Goal: Navigation & Orientation: Find specific page/section

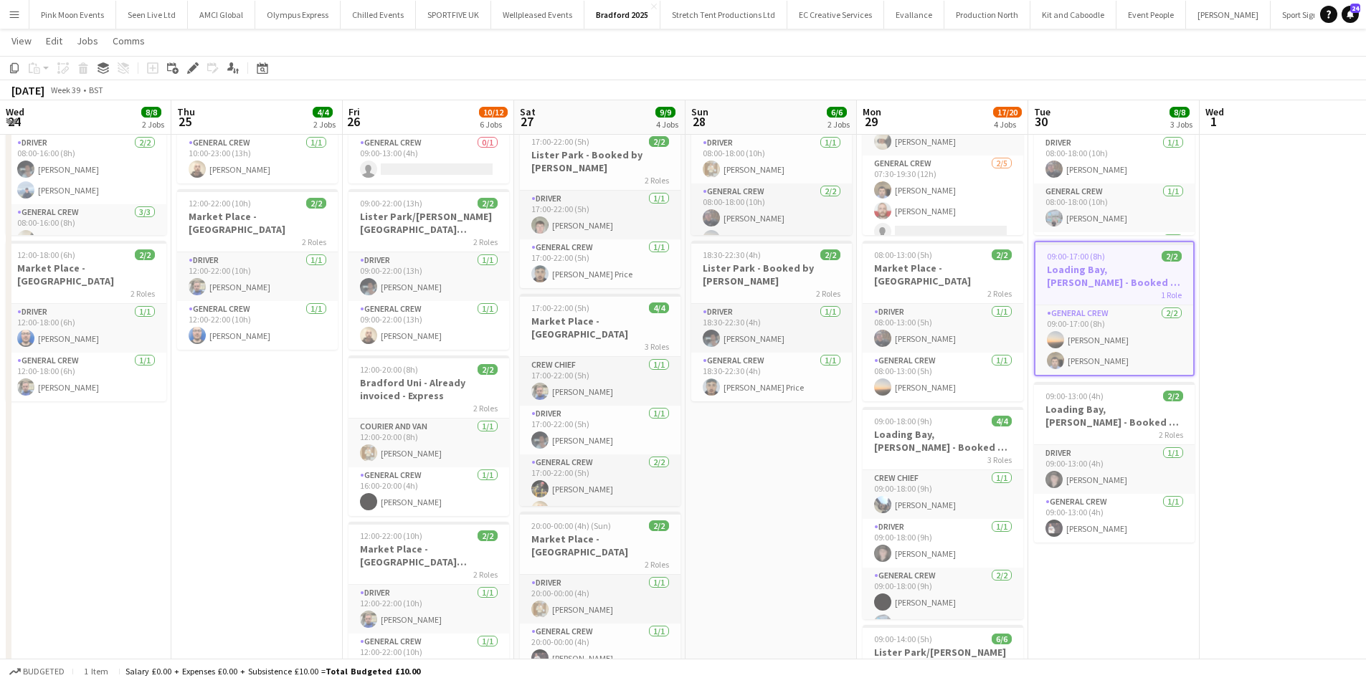
scroll to position [18, 0]
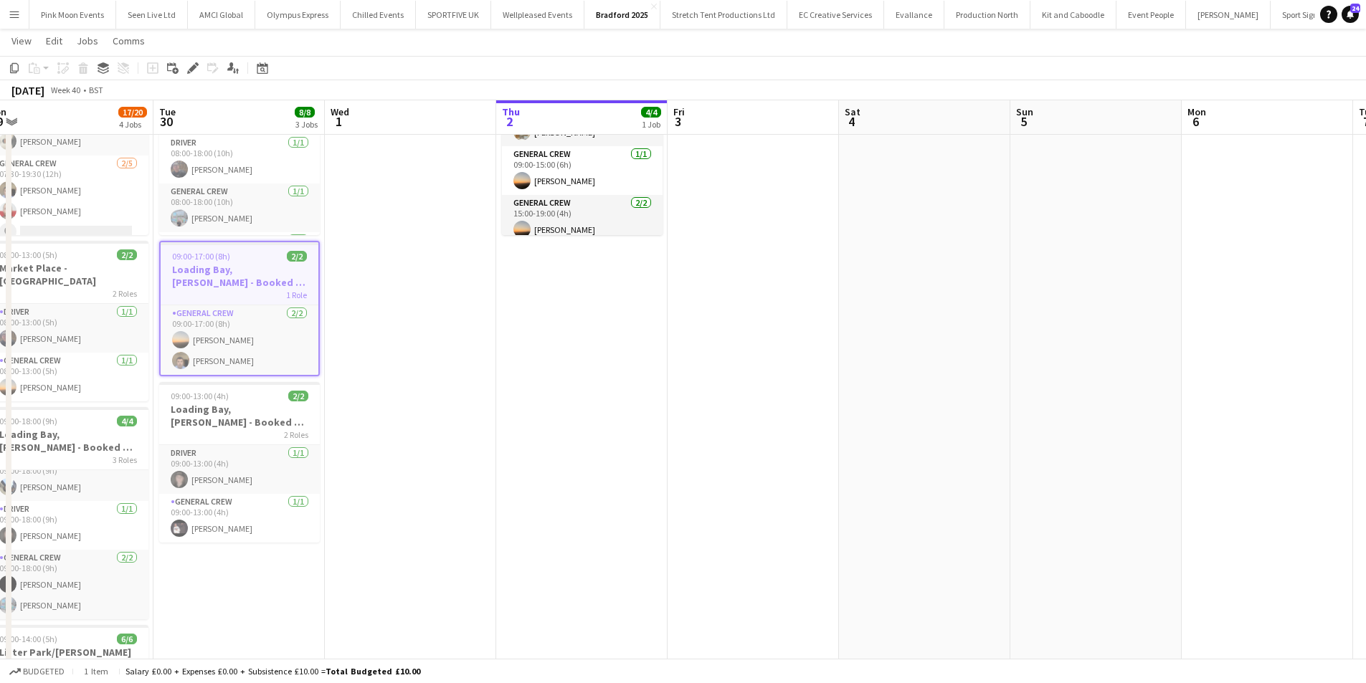
drag, startPoint x: 655, startPoint y: 477, endPoint x: 574, endPoint y: 477, distance: 81.0
click at [574, 477] on app-calendar-viewport "Fri 26 10/12 6 Jobs Sat 27 9/9 4 Jobs Sun 28 6/6 2 Jobs Mon 29 17/20 4 Jobs Tue…" at bounding box center [683, 482] width 1366 height 1138
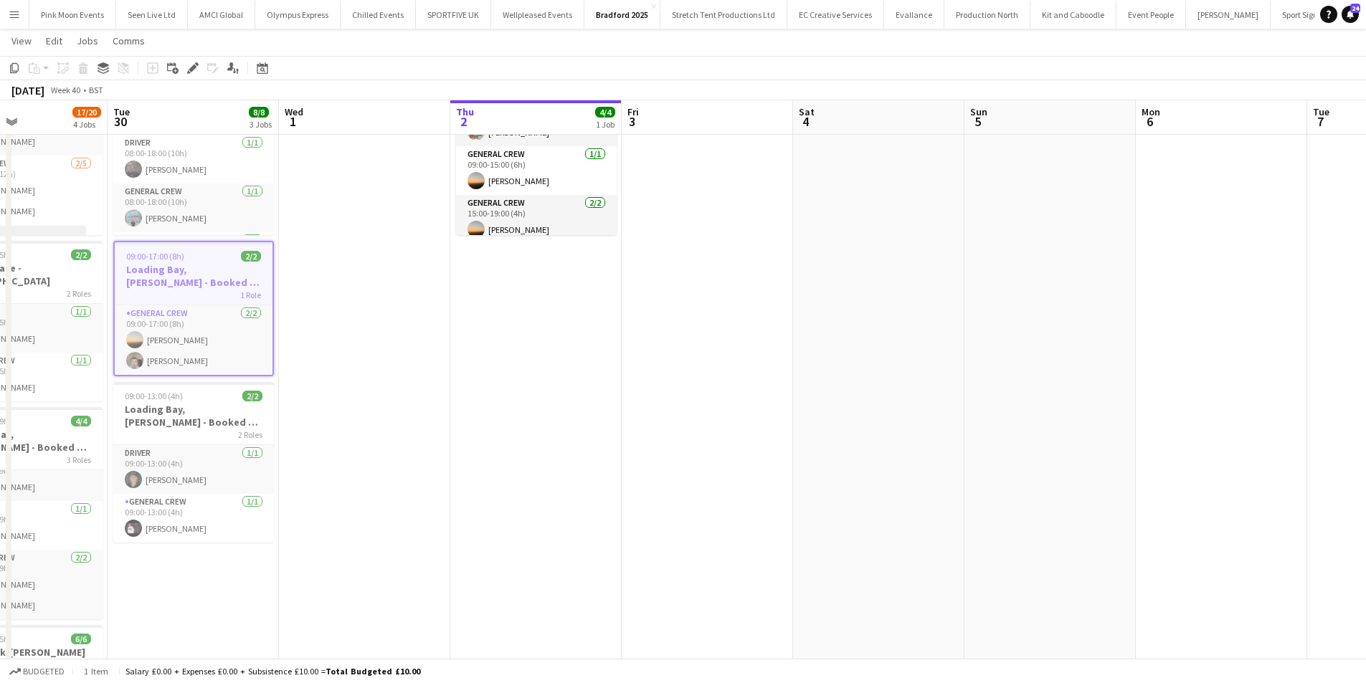
click at [726, 455] on app-calendar-viewport "Fri 26 10/12 6 Jobs Sat 27 9/9 4 Jobs Sun 28 6/6 2 Jobs Mon 29 17/20 4 Jobs Tue…" at bounding box center [683, 482] width 1366 height 1138
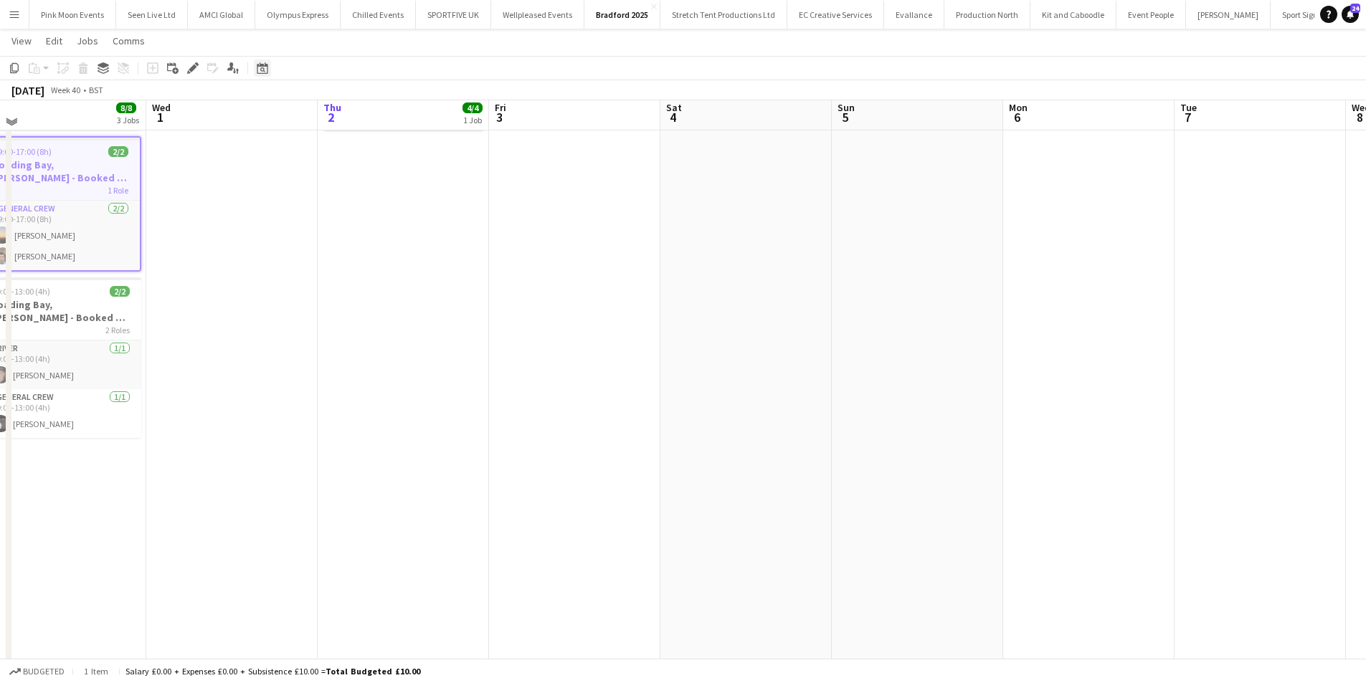
scroll to position [176, 0]
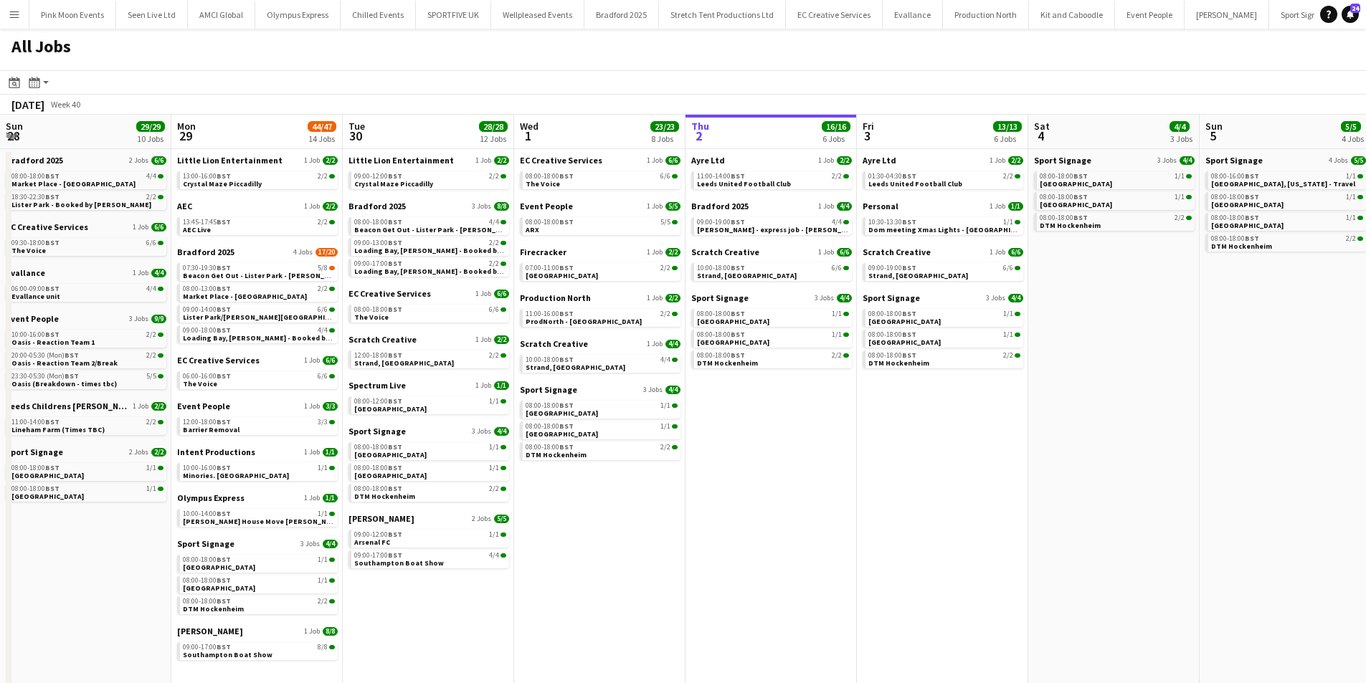
scroll to position [0, 337]
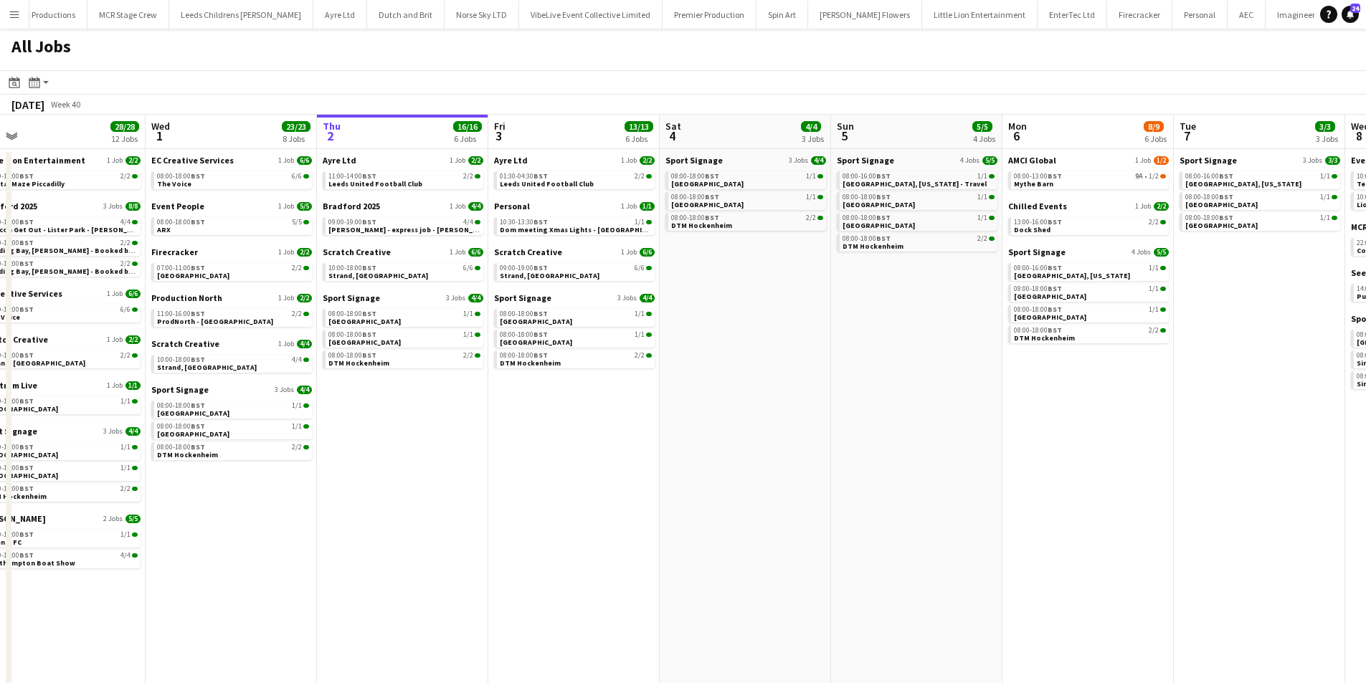
drag, startPoint x: 912, startPoint y: 389, endPoint x: 884, endPoint y: 389, distance: 28.0
click at [884, 389] on app-calendar-viewport "Sun 28 29/29 10 Jobs Mon 29 44/47 14 Jobs Tue 30 28/28 12 Jobs Wed 1 23/23 8 Jo…" at bounding box center [683, 441] width 1366 height 652
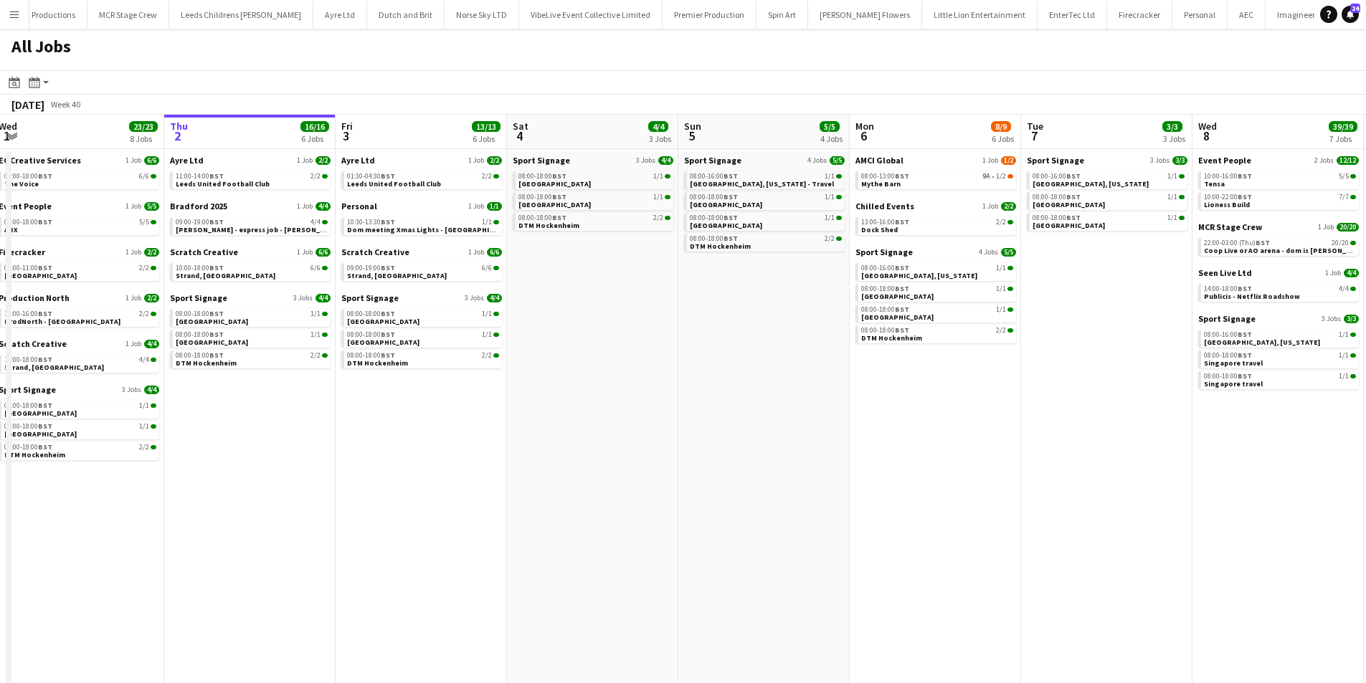
drag, startPoint x: 908, startPoint y: 396, endPoint x: 802, endPoint y: 396, distance: 105.4
click at [801, 396] on app-calendar-viewport "Sun 28 29/29 10 Jobs Mon 29 44/47 14 Jobs Tue 30 28/28 12 Jobs Wed 1 23/23 8 Jo…" at bounding box center [683, 441] width 1366 height 652
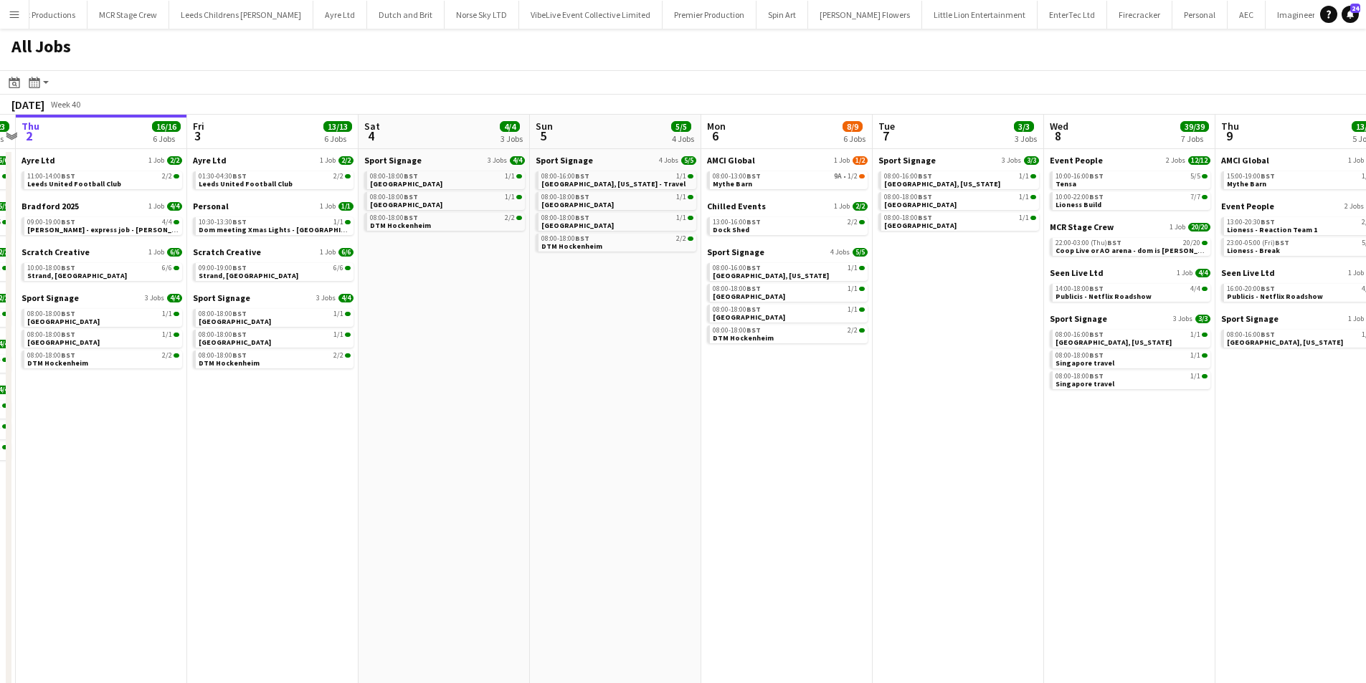
drag, startPoint x: 829, startPoint y: 393, endPoint x: 675, endPoint y: 393, distance: 154.1
click at [675, 393] on app-calendar-viewport "Sun 28 29/29 10 Jobs Mon 29 44/47 14 Jobs Tue 30 28/28 12 Jobs Wed 1 23/23 8 Jo…" at bounding box center [683, 441] width 1366 height 652
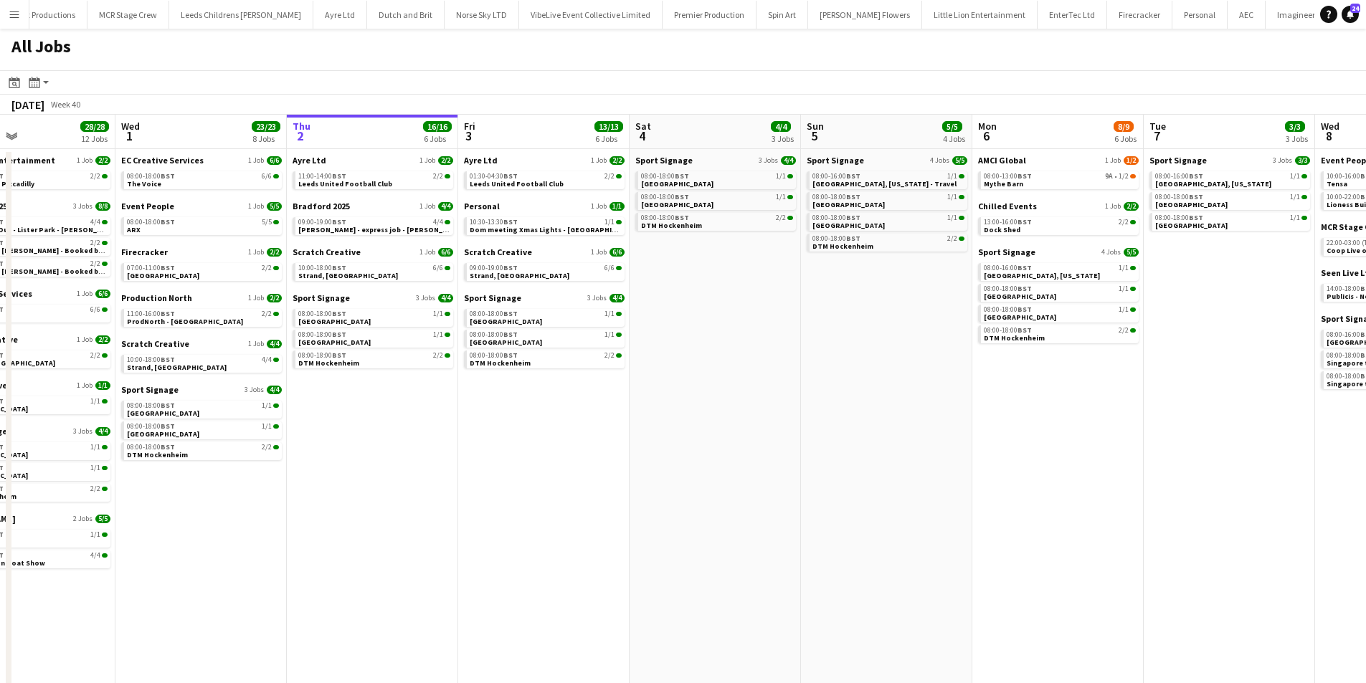
drag, startPoint x: 756, startPoint y: 394, endPoint x: 703, endPoint y: 399, distance: 53.3
click at [703, 399] on app-calendar-viewport "Sun 28 29/29 10 Jobs Mon 29 44/47 14 Jobs Tue 30 28/28 12 Jobs Wed 1 23/23 8 Jo…" at bounding box center [683, 441] width 1366 height 652
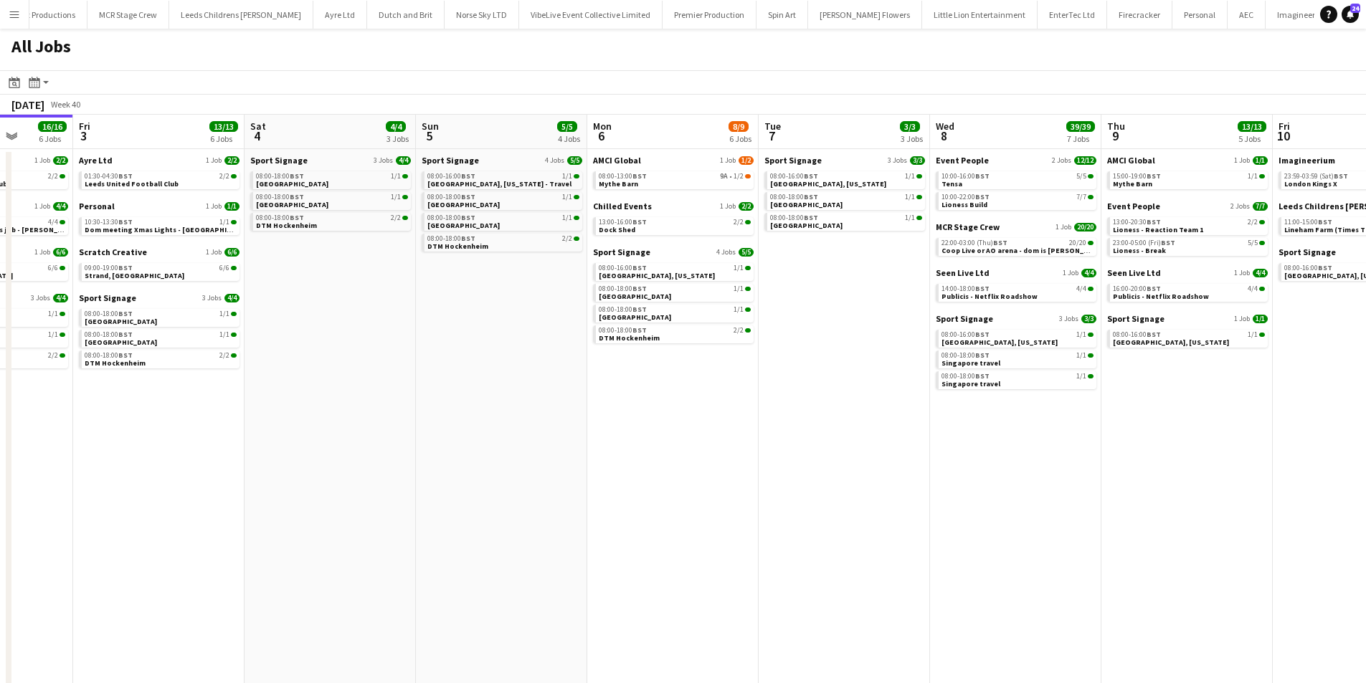
drag, startPoint x: 688, startPoint y: 399, endPoint x: 679, endPoint y: 401, distance: 9.4
click at [680, 400] on app-calendar-viewport "Tue 30 28/28 12 Jobs Wed 1 23/23 8 Jobs Thu 2 16/16 6 Jobs Fri 3 13/13 6 Jobs S…" at bounding box center [683, 441] width 1366 height 652
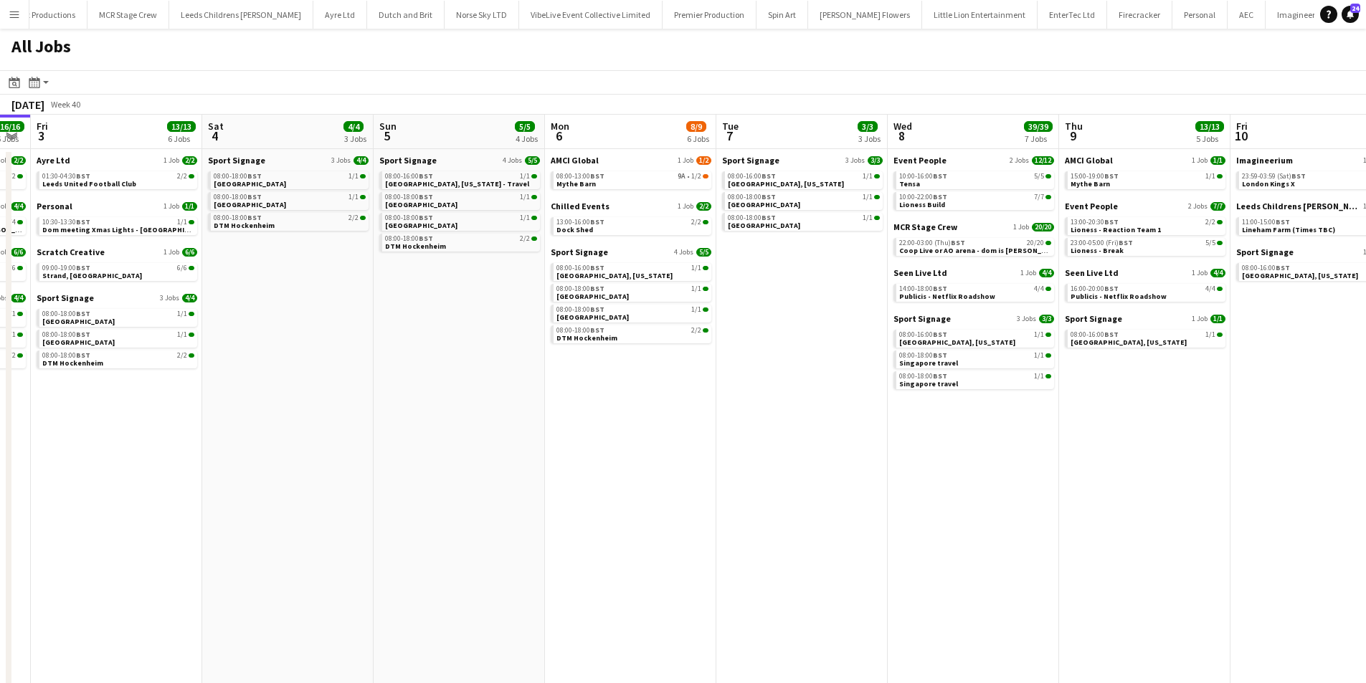
drag, startPoint x: 700, startPoint y: 401, endPoint x: 667, endPoint y: 403, distance: 33.8
click at [667, 403] on app-calendar-viewport "Tue 30 28/28 12 Jobs Wed 1 23/23 8 Jobs Thu 2 16/16 6 Jobs Fri 3 13/13 6 Jobs S…" at bounding box center [683, 441] width 1366 height 652
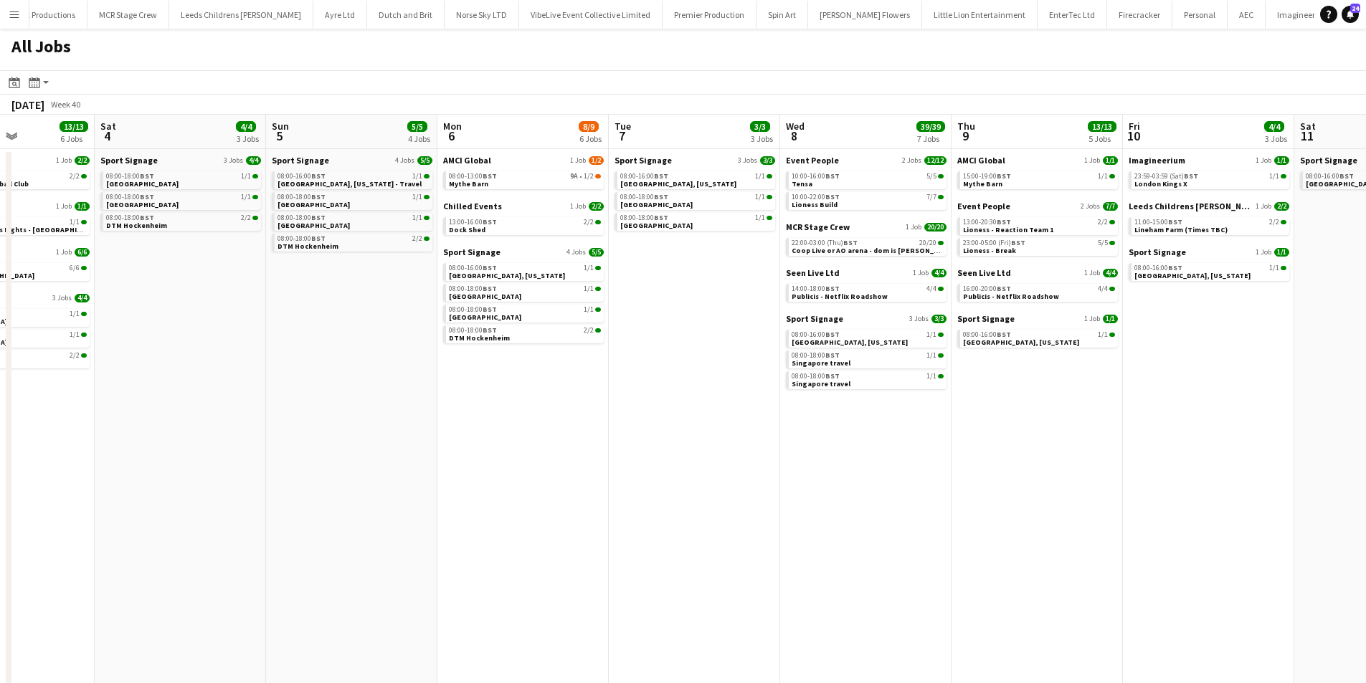
drag, startPoint x: 837, startPoint y: 410, endPoint x: 740, endPoint y: 409, distance: 97.5
click at [733, 409] on app-calendar-viewport "Tue 30 28/28 12 Jobs Wed 1 23/23 8 Jobs Thu 2 16/16 6 Jobs Fri 3 13/13 6 Jobs S…" at bounding box center [683, 441] width 1366 height 652
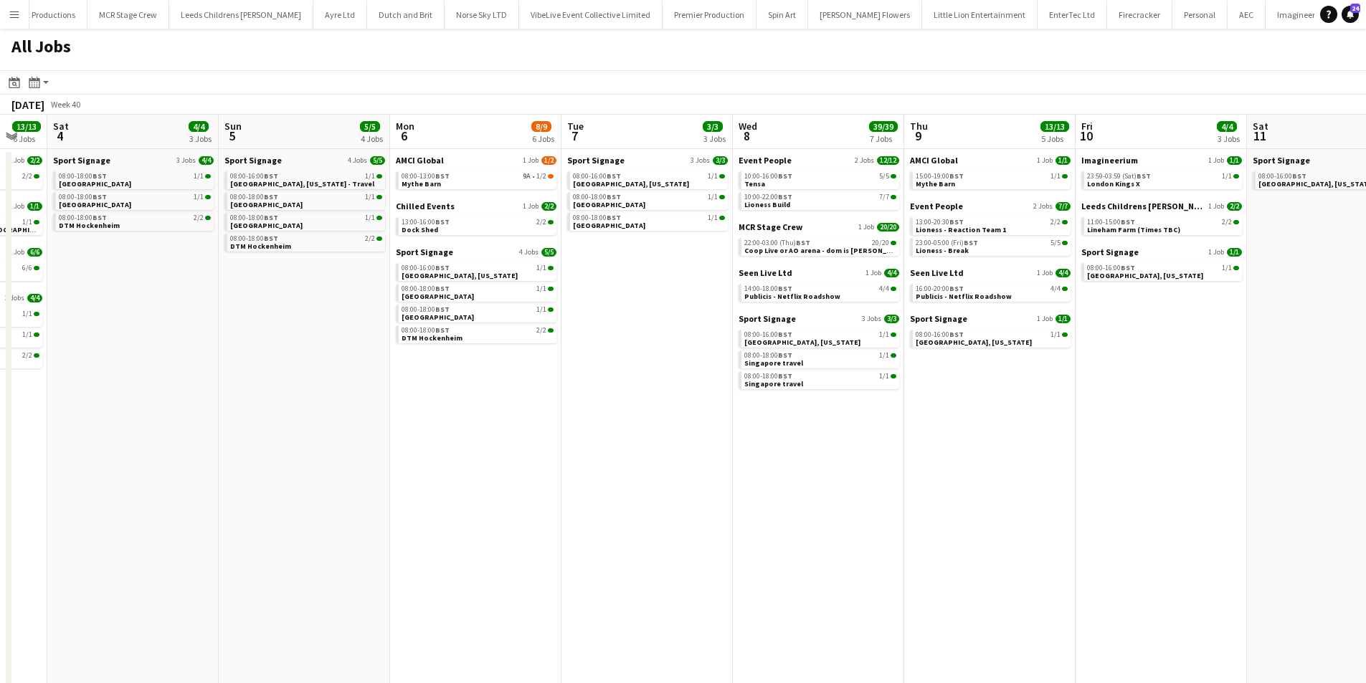
drag, startPoint x: 763, startPoint y: 412, endPoint x: 715, endPoint y: 412, distance: 48.7
click at [715, 412] on app-calendar-viewport "Tue 30 28/28 12 Jobs Wed 1 23/23 8 Jobs Thu 2 16/16 6 Jobs Fri 3 13/13 6 Jobs S…" at bounding box center [683, 441] width 1366 height 652
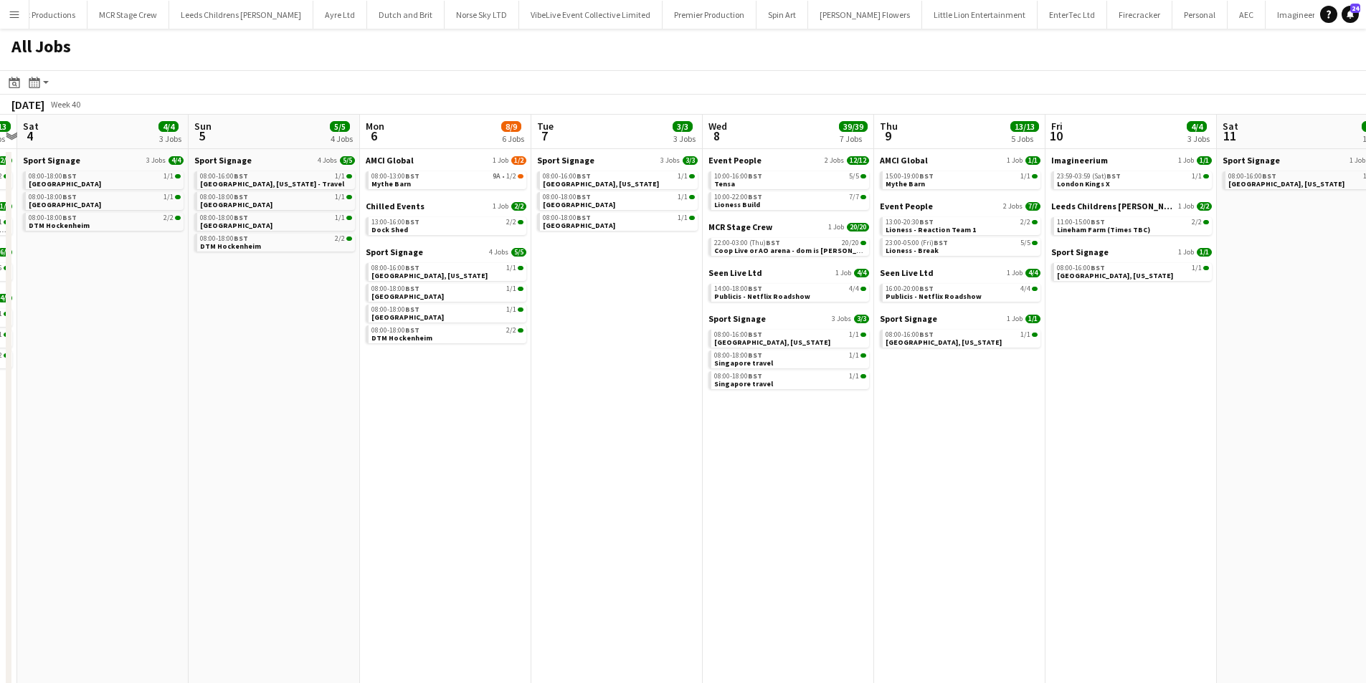
scroll to position [0, 670]
drag, startPoint x: 756, startPoint y: 420, endPoint x: 725, endPoint y: 420, distance: 30.8
click at [725, 420] on app-calendar-viewport "Tue 30 28/28 12 Jobs Wed 1 23/23 8 Jobs Thu 2 16/16 6 Jobs Fri 3 13/13 6 Jobs S…" at bounding box center [683, 441] width 1366 height 652
